Goal: Task Accomplishment & Management: Complete application form

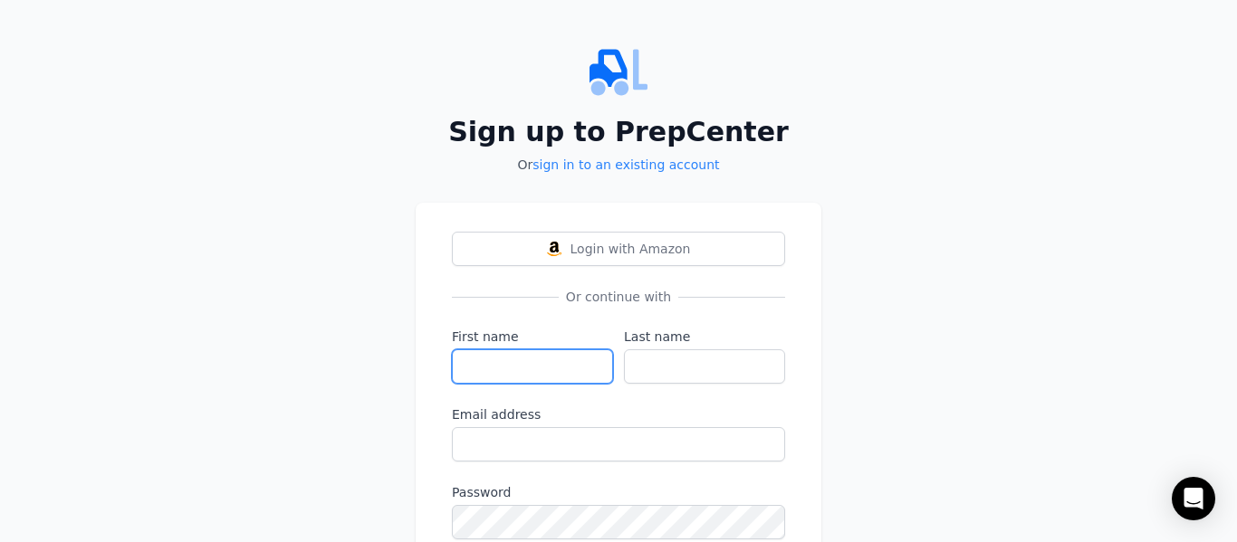
click at [544, 362] on input "First name" at bounding box center [532, 367] width 161 height 34
type input "[PERSON_NAME]"
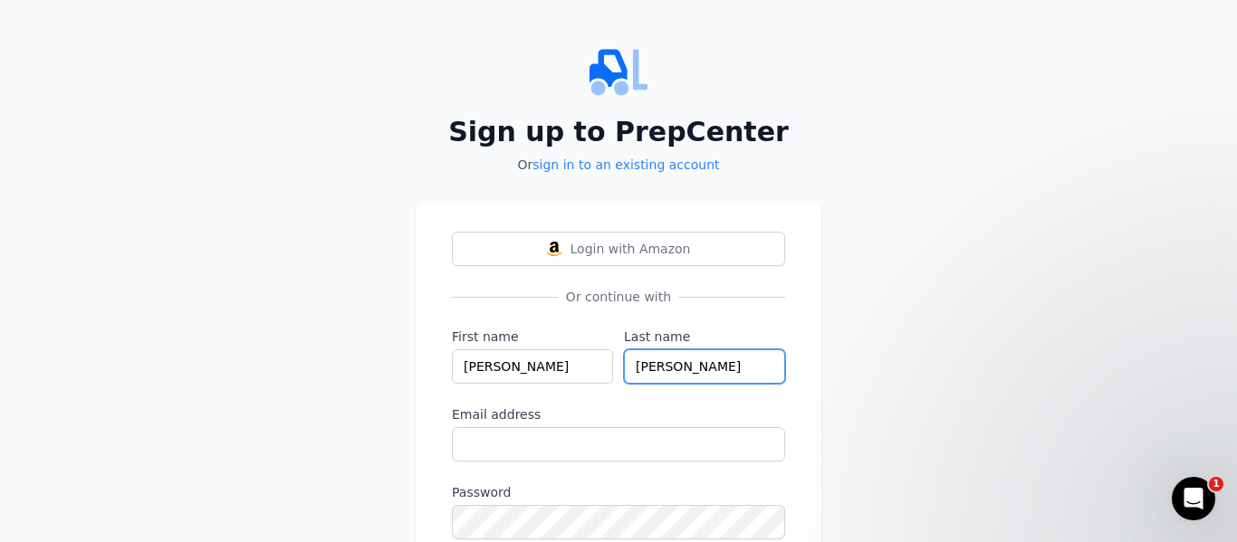
type input "[PERSON_NAME]"
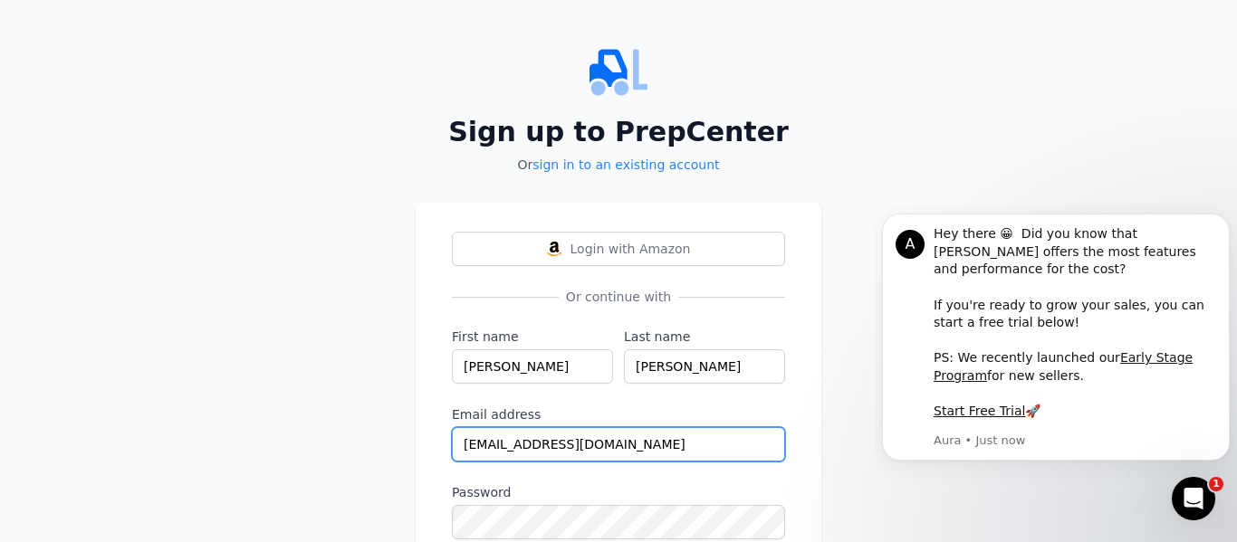
type input "[EMAIL_ADDRESS][DOMAIN_NAME]"
click at [840, 254] on div "Sign up to PrepCenter Or sign in to an existing account Login with Amazon Or co…" at bounding box center [618, 334] width 1237 height 668
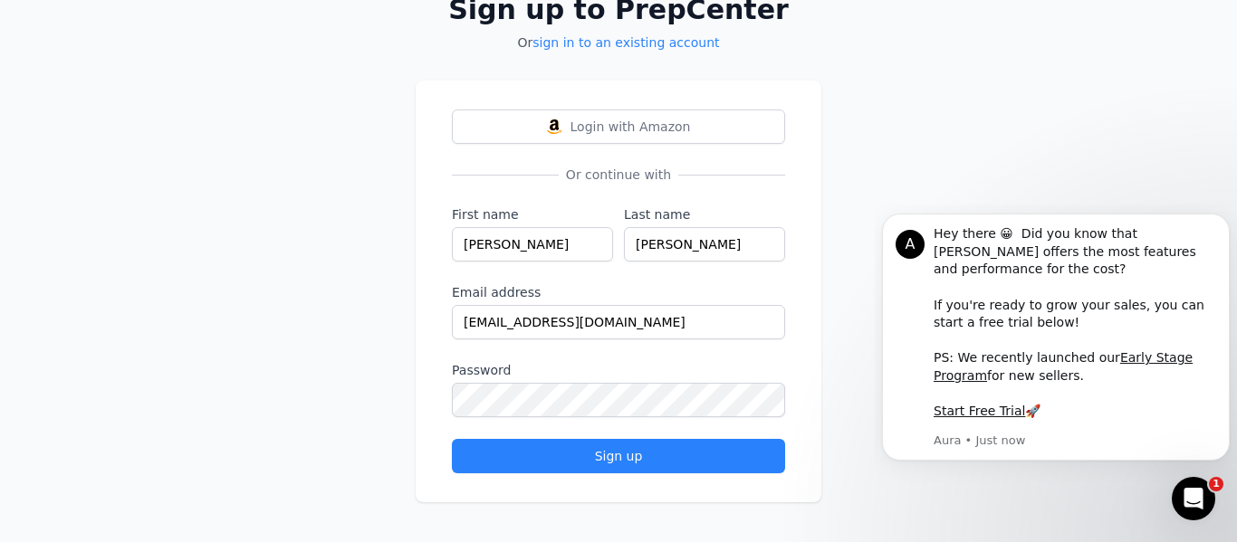
scroll to position [126, 0]
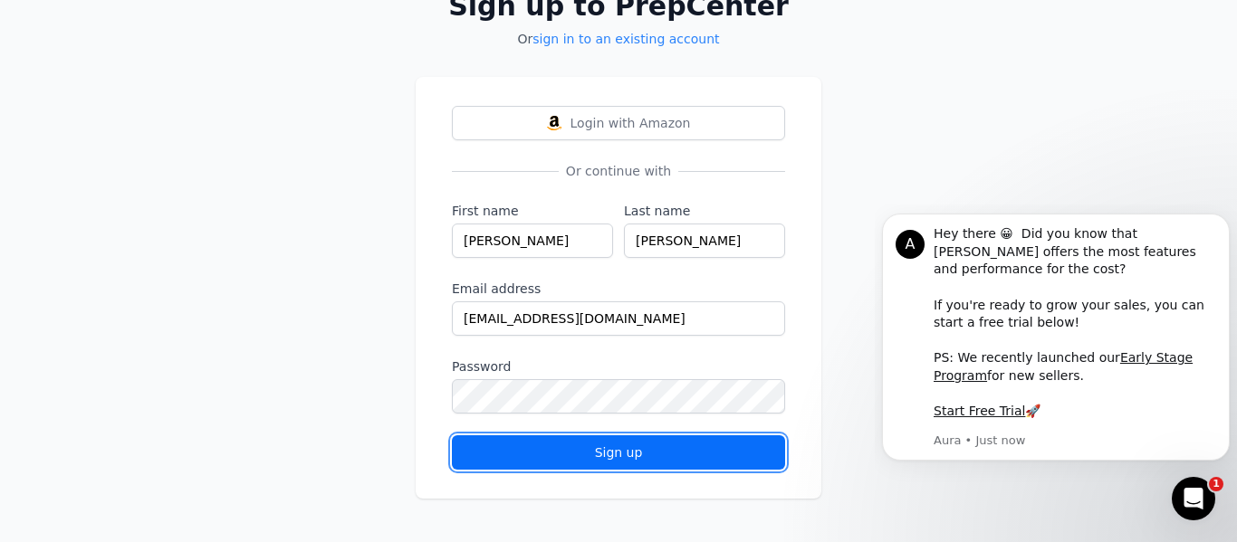
click at [607, 449] on div "Sign up" at bounding box center [618, 453] width 302 height 18
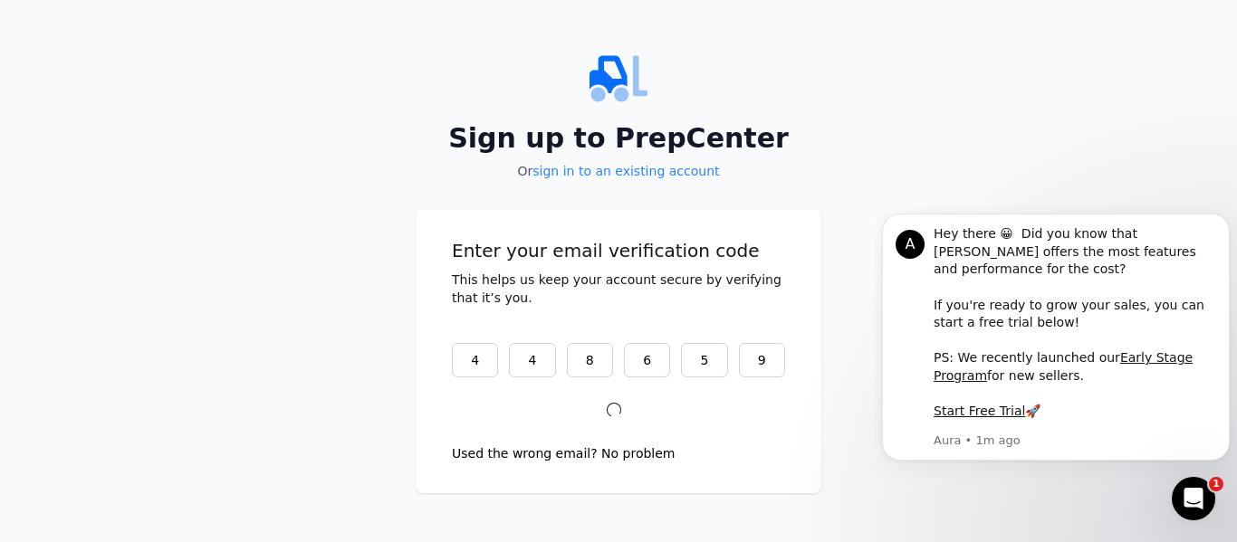
scroll to position [0, 0]
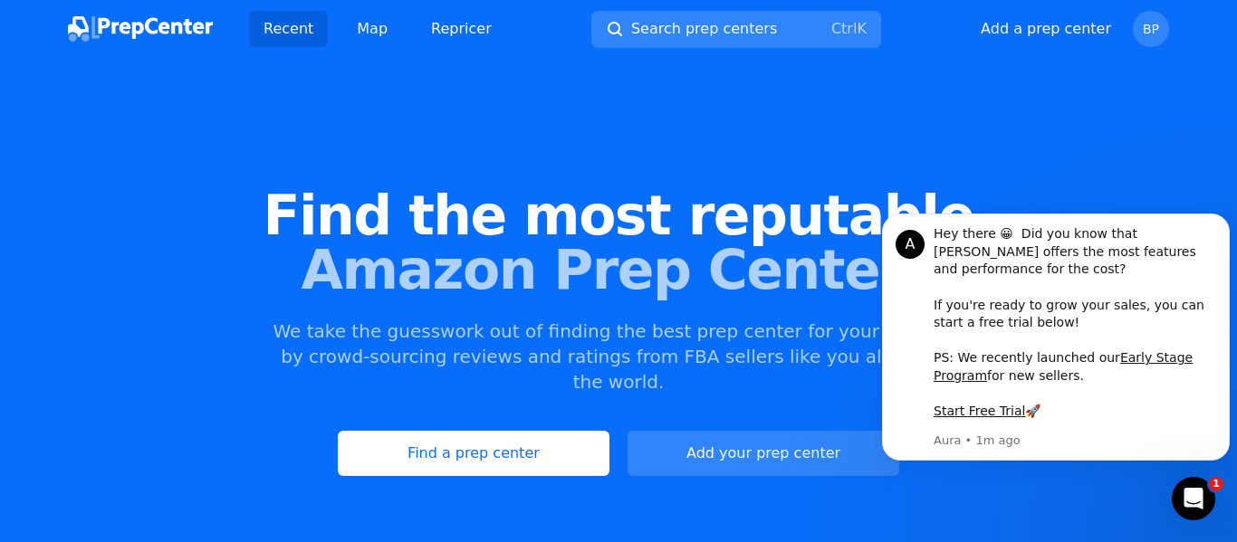
click at [1197, 150] on div "Find the most reputable Amazon Prep Centers We take the guesswork out of findin…" at bounding box center [618, 332] width 1237 height 491
click at [980, 152] on div "Find the most reputable Amazon Prep Centers We take the guesswork out of findin…" at bounding box center [618, 332] width 1237 height 491
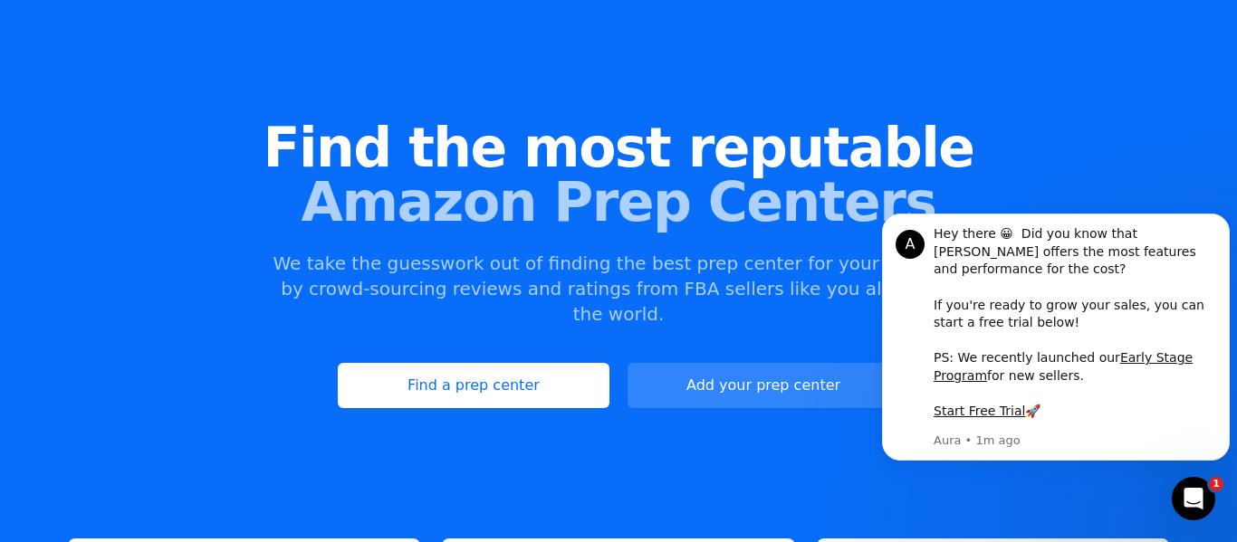
scroll to position [57, 0]
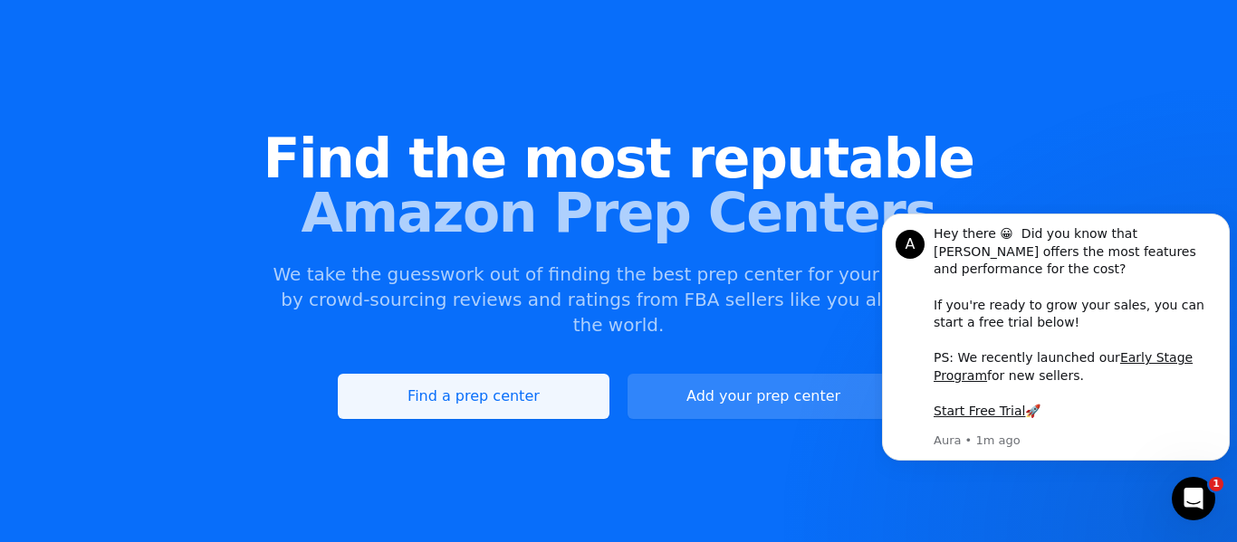
click at [466, 374] on link "Find a prep center" at bounding box center [474, 396] width 272 height 45
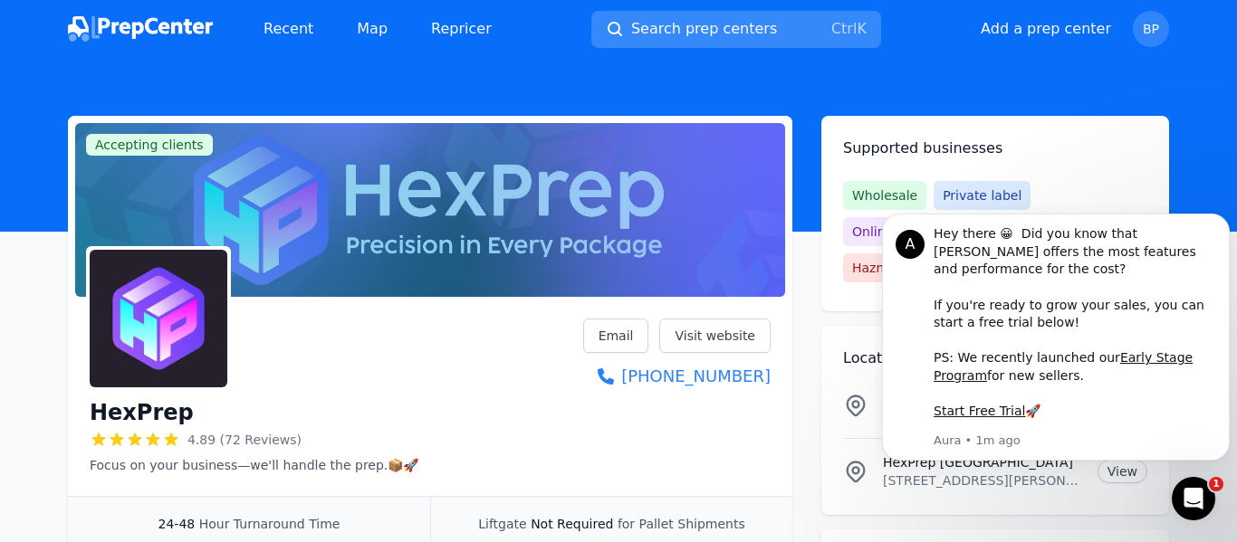
click at [726, 24] on span "Search prep centers" at bounding box center [704, 29] width 146 height 22
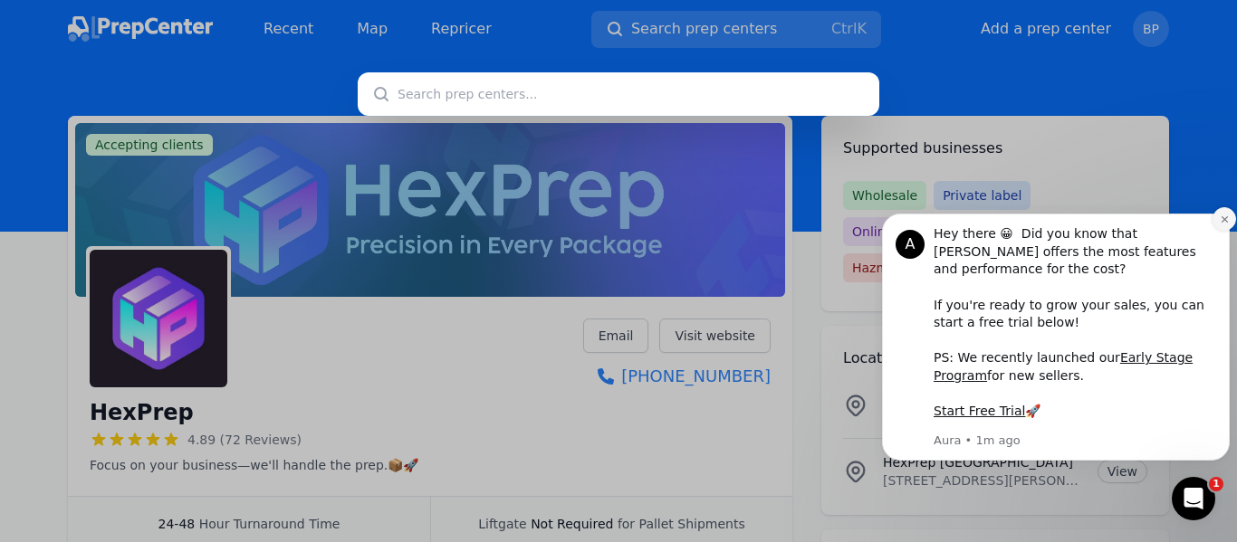
click at [1223, 225] on icon "Dismiss notification" at bounding box center [1225, 220] width 10 height 10
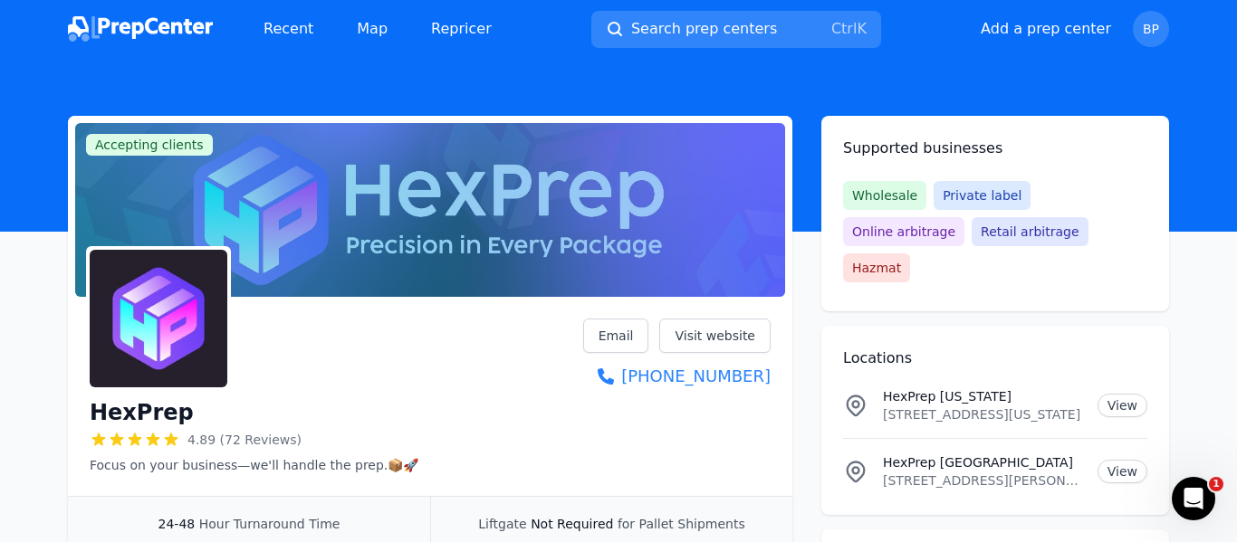
click at [687, 29] on div at bounding box center [618, 271] width 1237 height 542
click at [687, 29] on span "Search prep centers" at bounding box center [704, 29] width 146 height 22
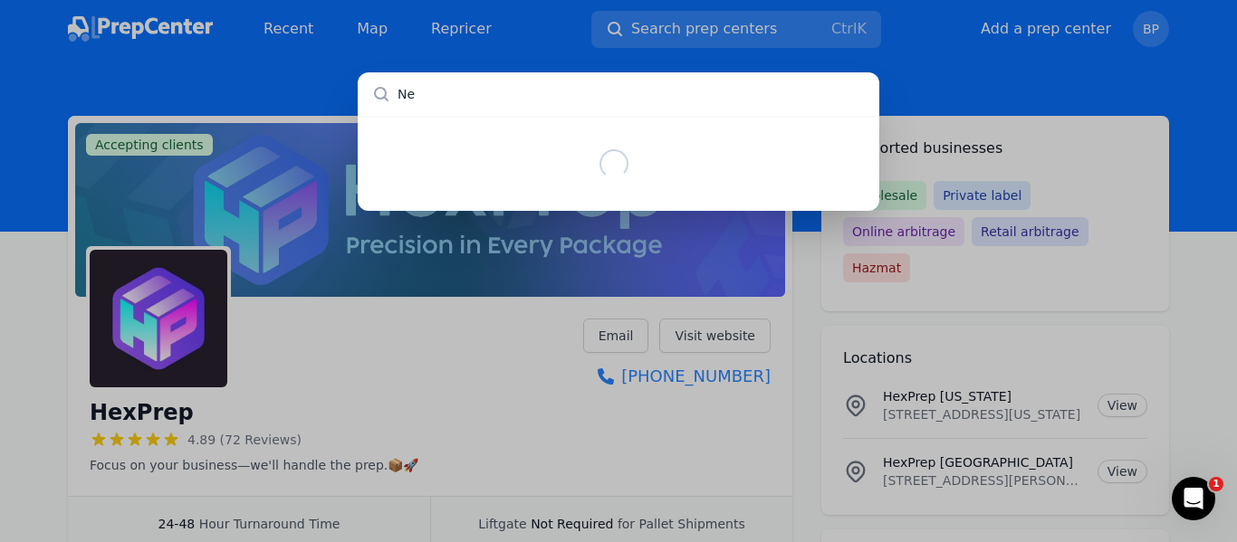
type input "N"
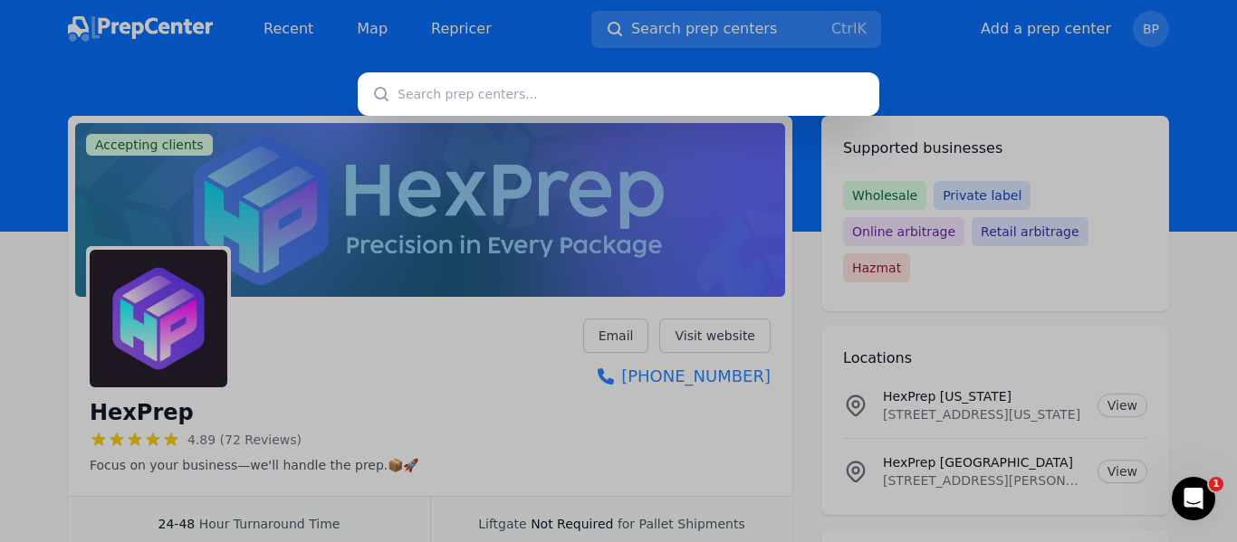
click at [291, 51] on div at bounding box center [618, 271] width 1237 height 542
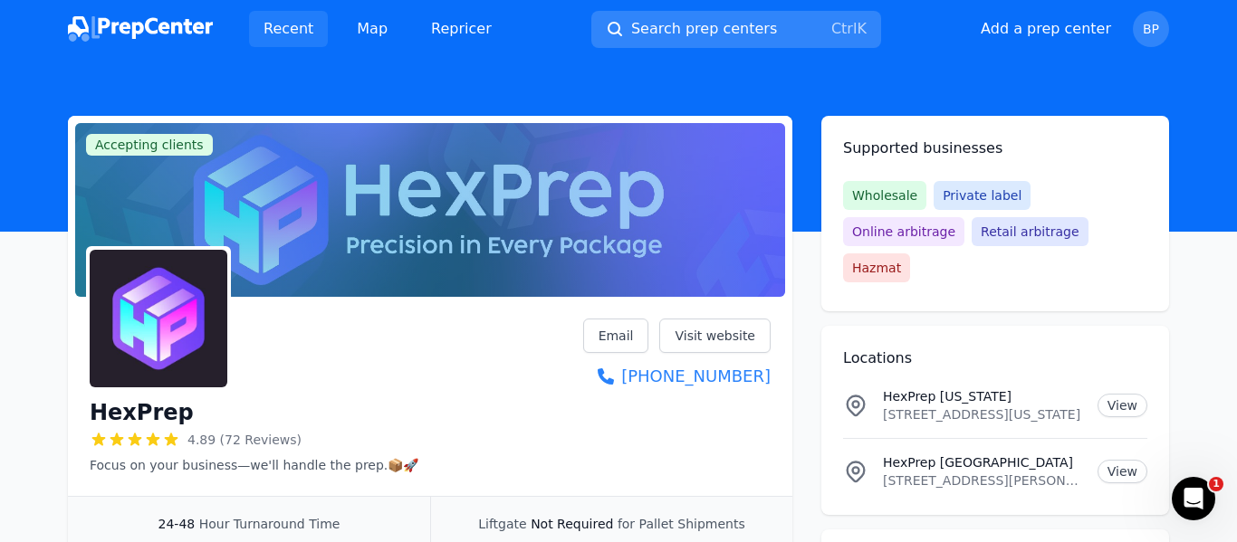
click at [284, 27] on link "Recent" at bounding box center [288, 29] width 79 height 36
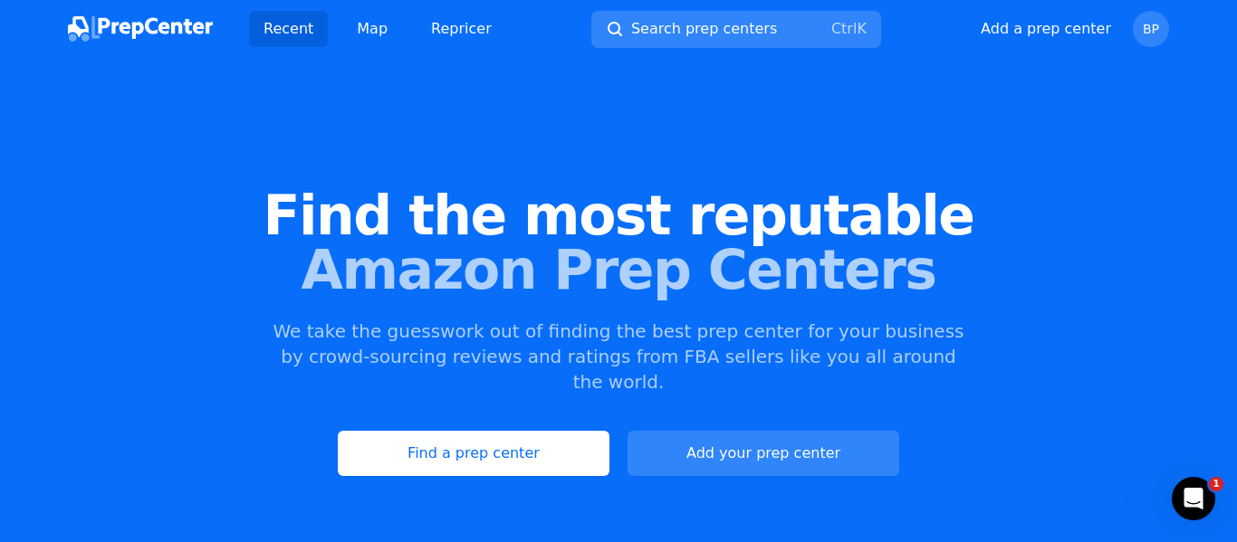
click at [126, 25] on img at bounding box center [140, 28] width 145 height 25
click at [1153, 233] on span "Find the most reputable" at bounding box center [618, 215] width 1179 height 54
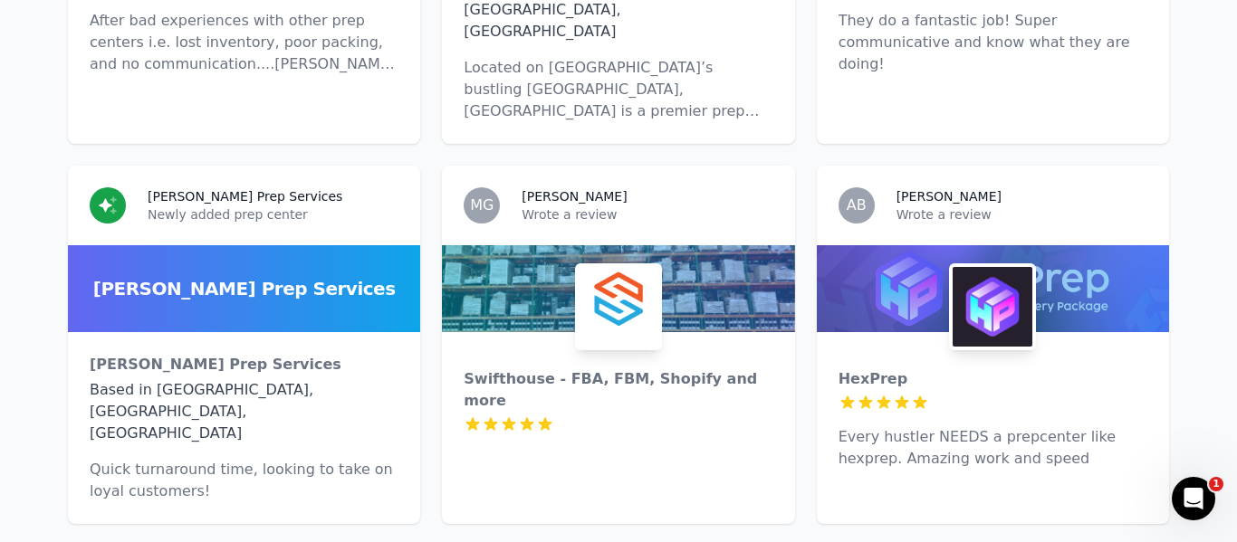
scroll to position [6648, 0]
